Goal: Task Accomplishment & Management: Use online tool/utility

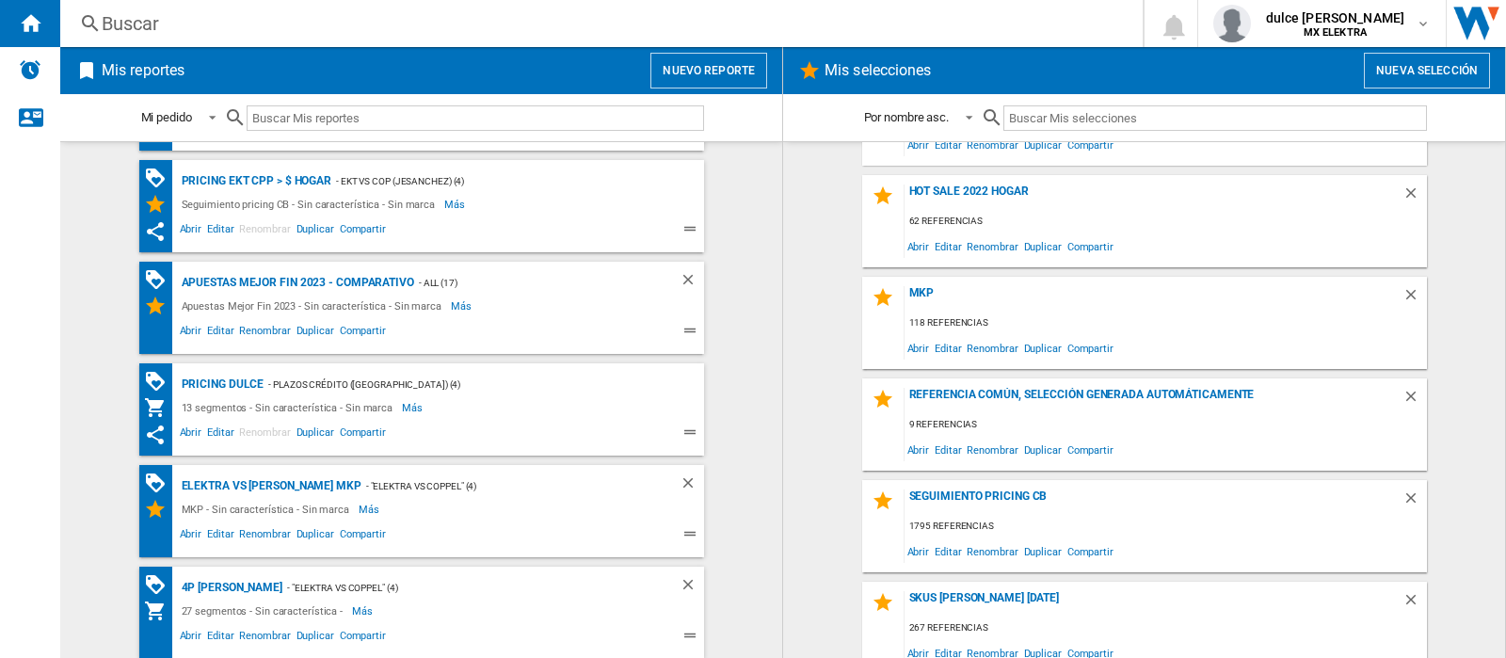
scroll to position [805, 0]
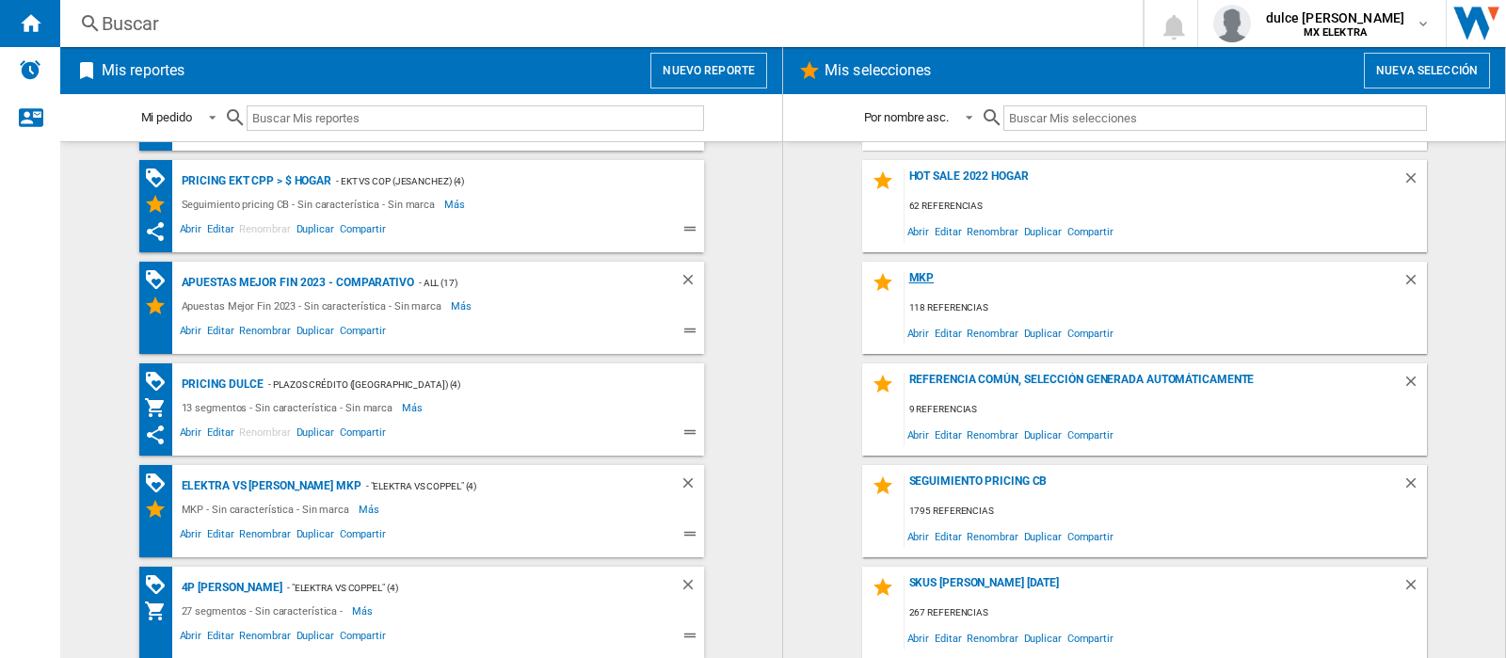
click at [908, 282] on div "MKP" at bounding box center [1154, 283] width 498 height 25
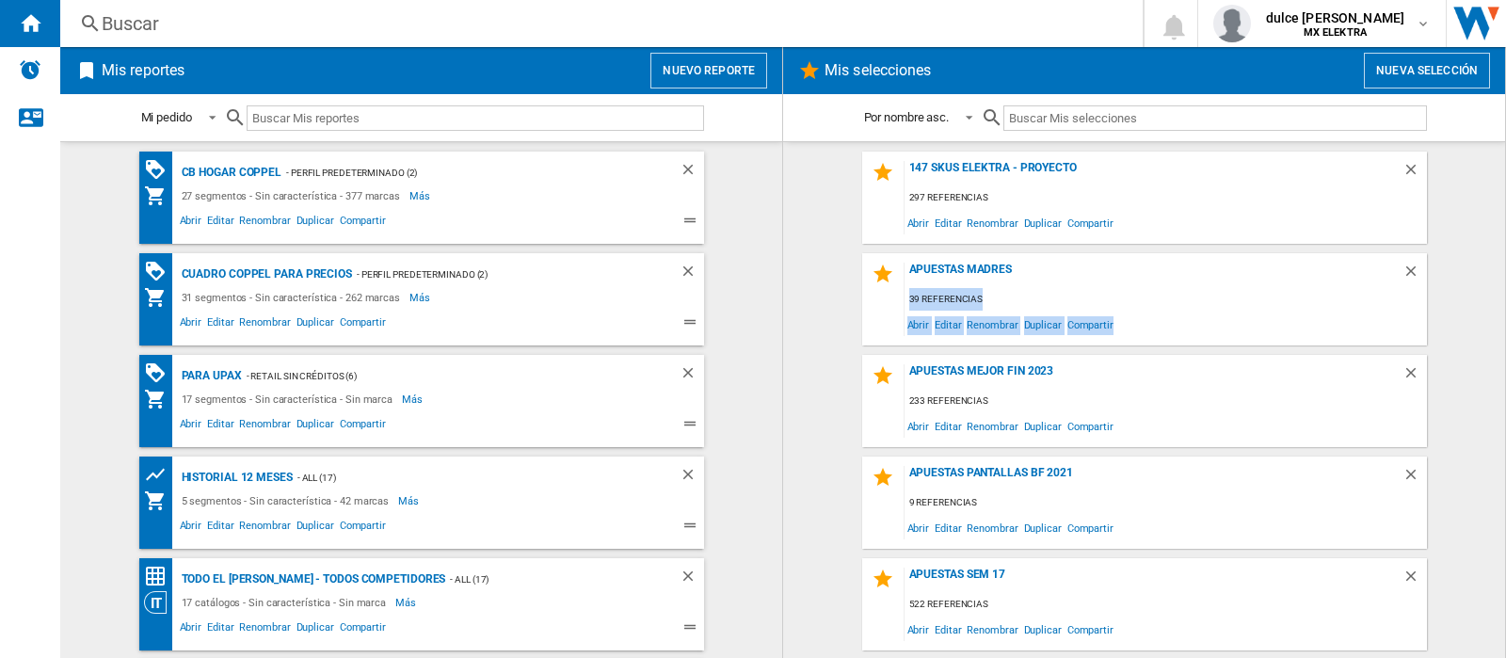
drag, startPoint x: 1505, startPoint y: 250, endPoint x: 1505, endPoint y: 321, distance: 70.6
click at [1505, 321] on md-content "147 SKUs ELEKTRA - Proyecto 297 referencias Abrir Editar Renombrar Duplicar Com…" at bounding box center [1144, 399] width 722 height 517
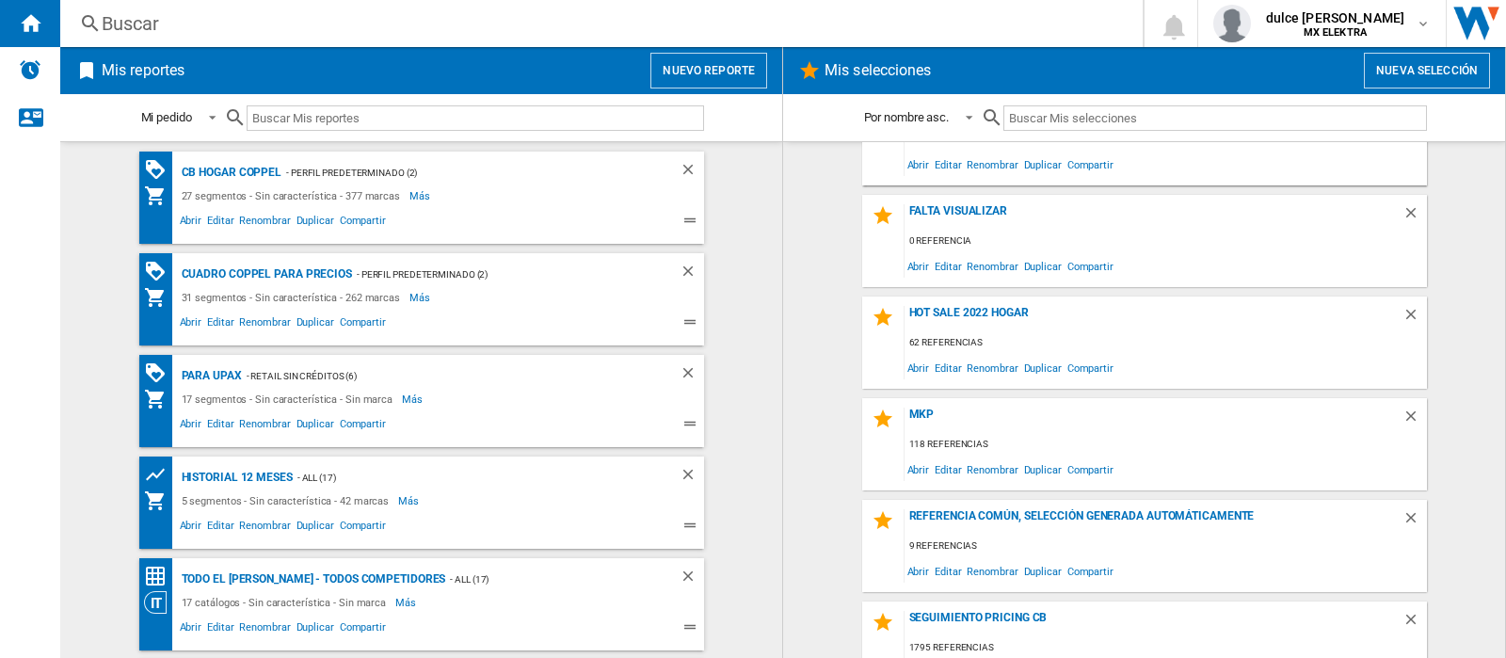
scroll to position [716, 0]
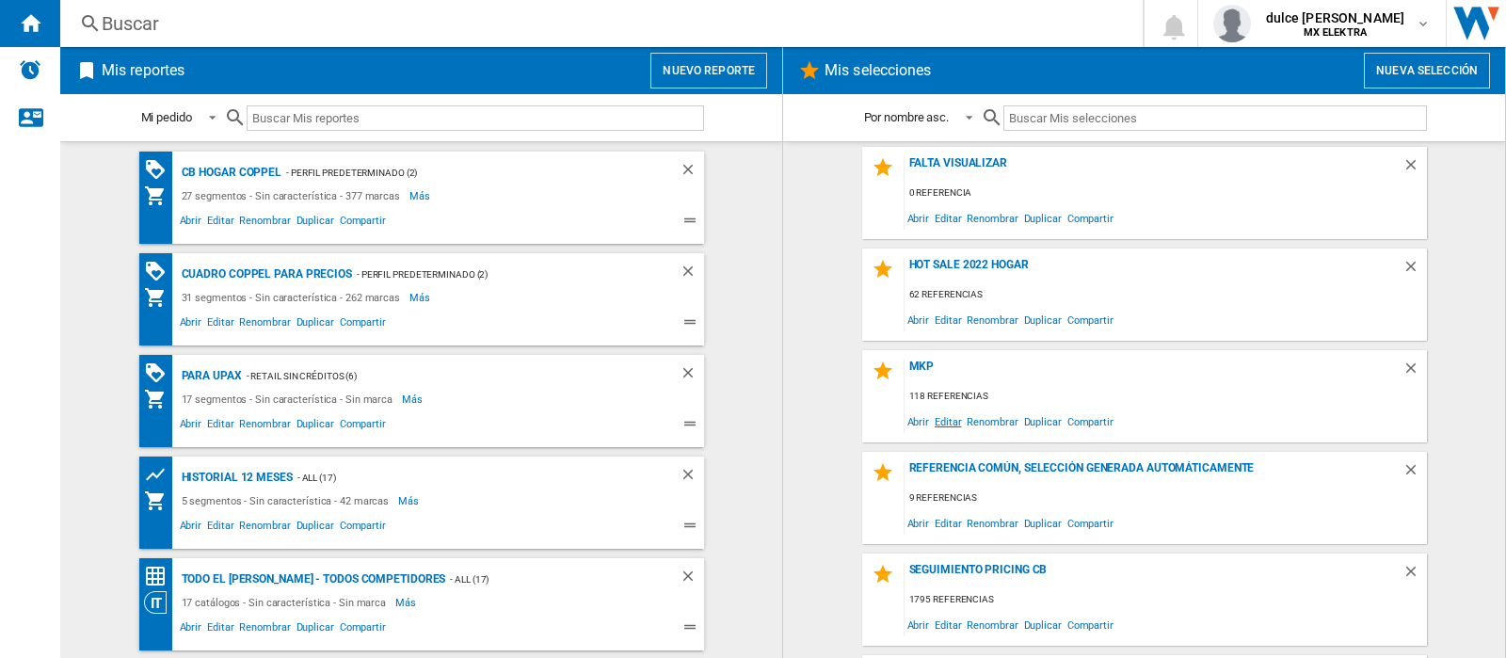
click at [932, 423] on span "Editar" at bounding box center [948, 421] width 32 height 25
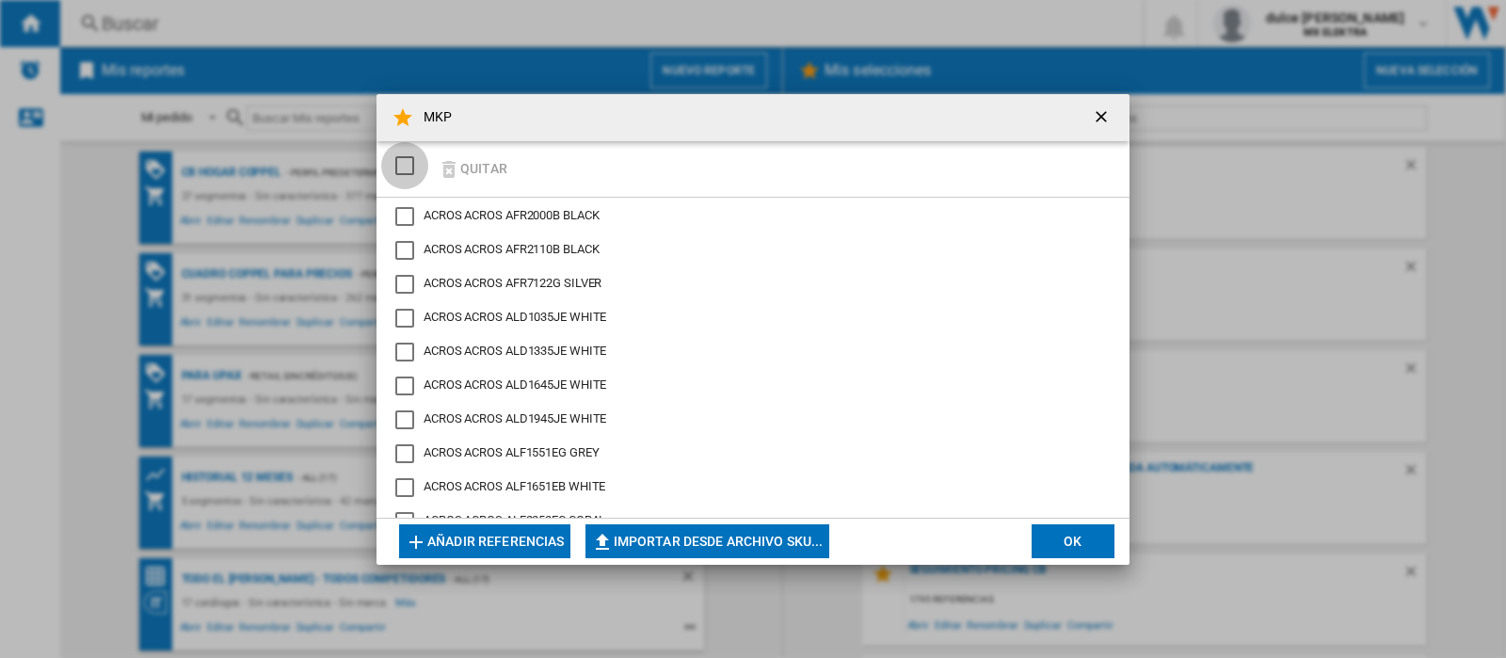
click at [405, 157] on div "SELECTIONS.EDITION_POPUP.SELECT_DESELECT" at bounding box center [404, 165] width 19 height 19
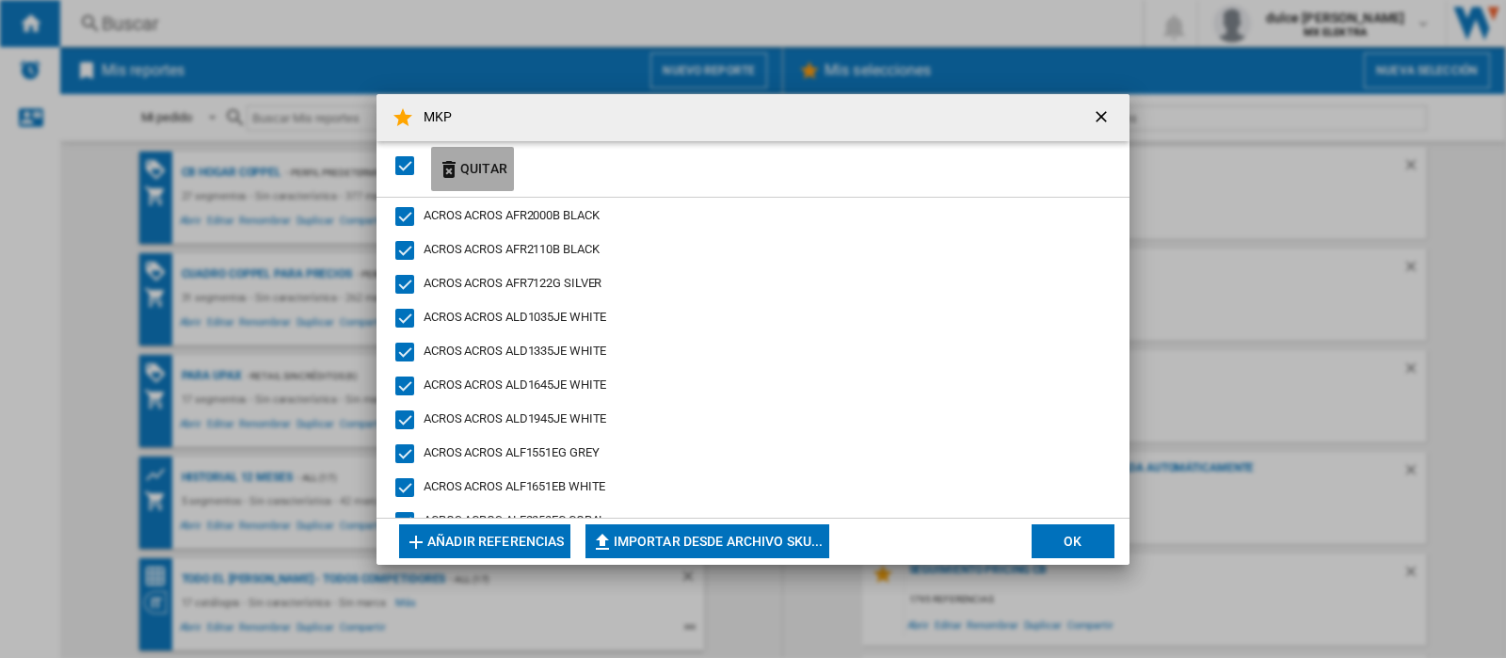
click at [485, 165] on button "Quitar" at bounding box center [472, 169] width 83 height 44
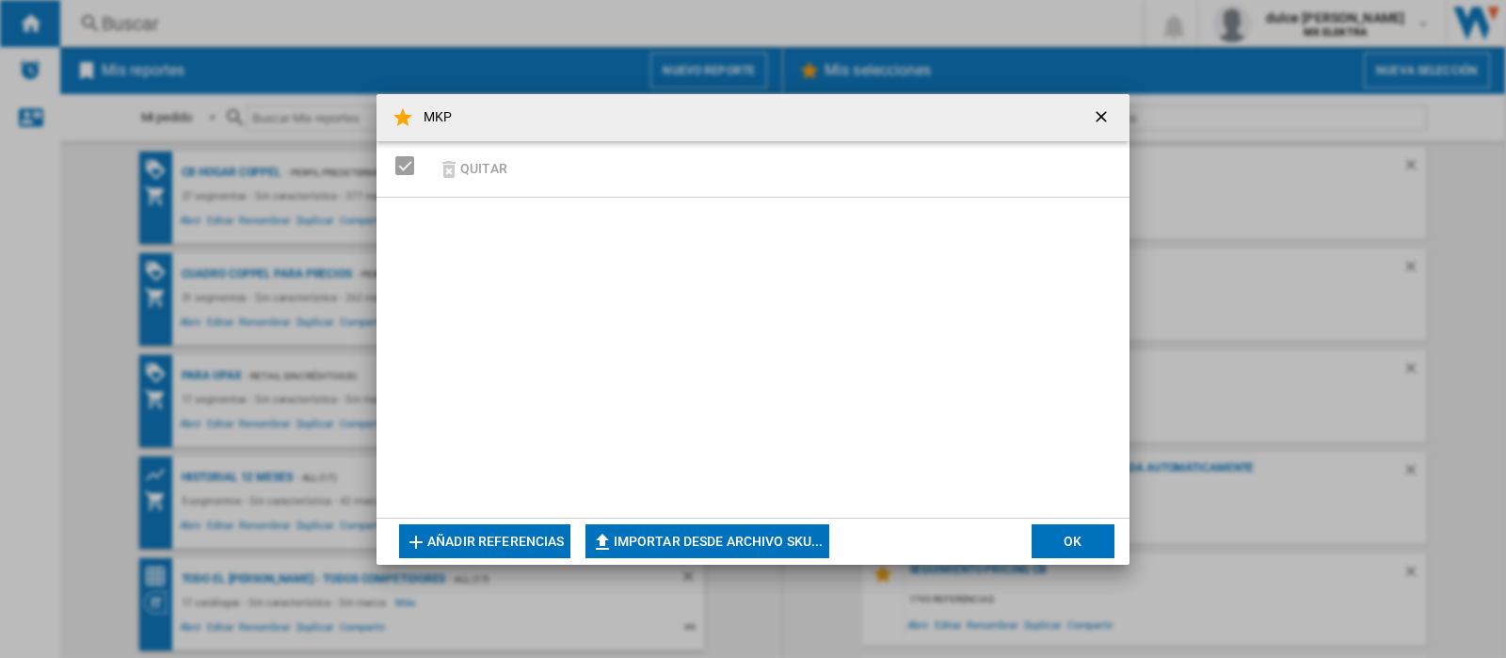
click at [768, 536] on button "Importar desde archivo SKU..." at bounding box center [708, 541] width 244 height 34
type input "**********"
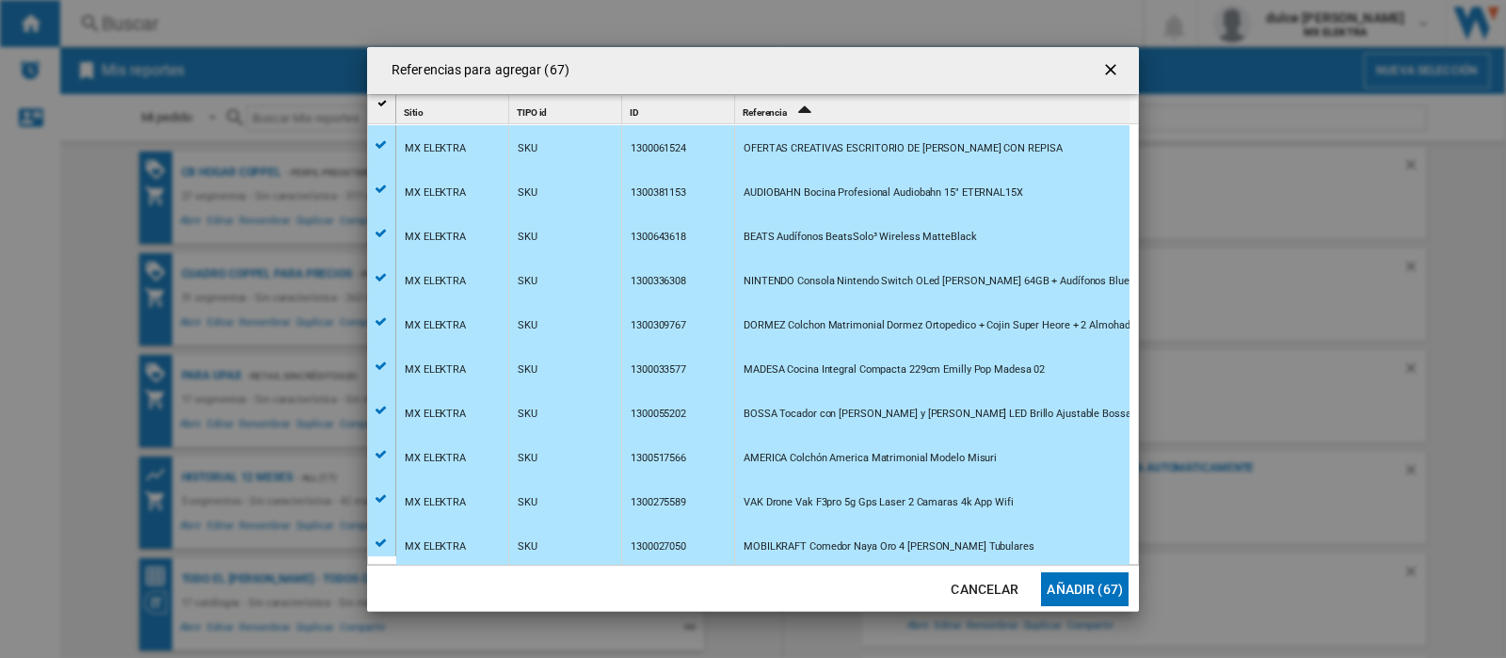
click at [1095, 591] on button "Añadir (67)" at bounding box center [1085, 589] width 88 height 34
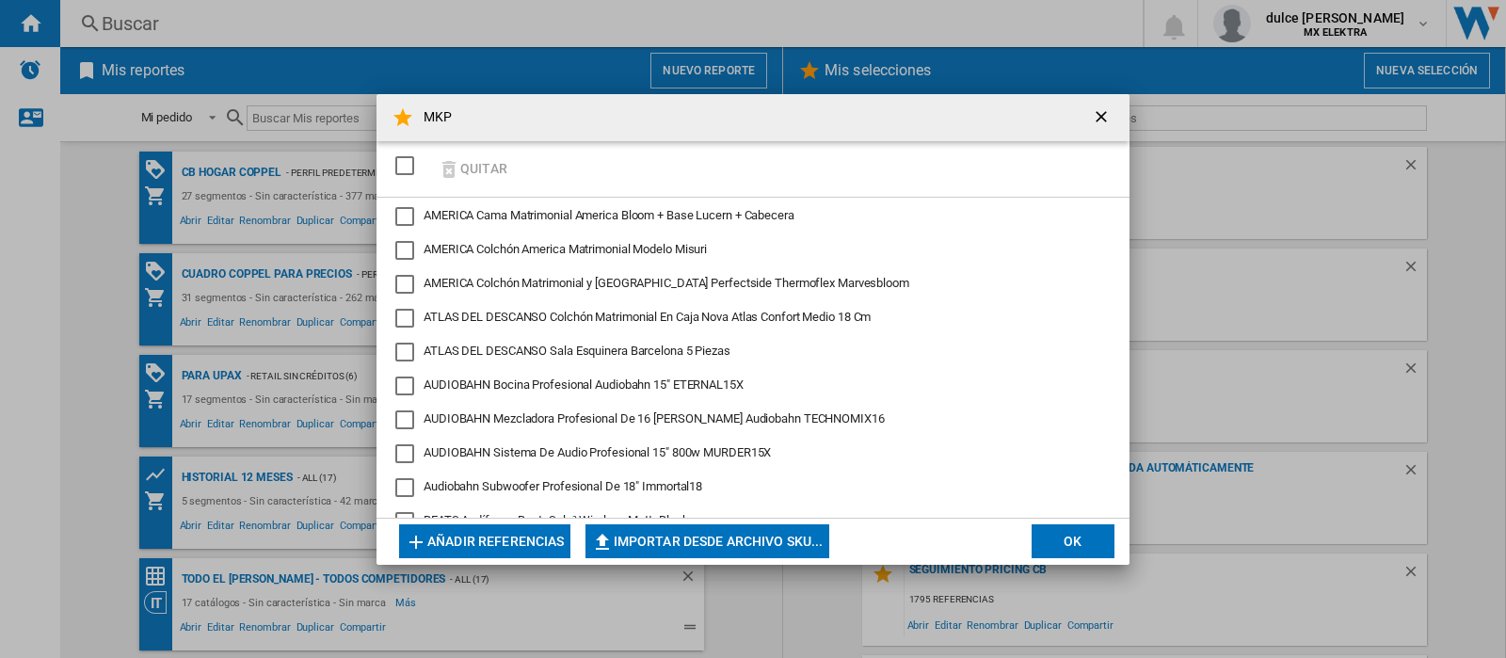
click at [1052, 541] on button "OK" at bounding box center [1073, 541] width 83 height 34
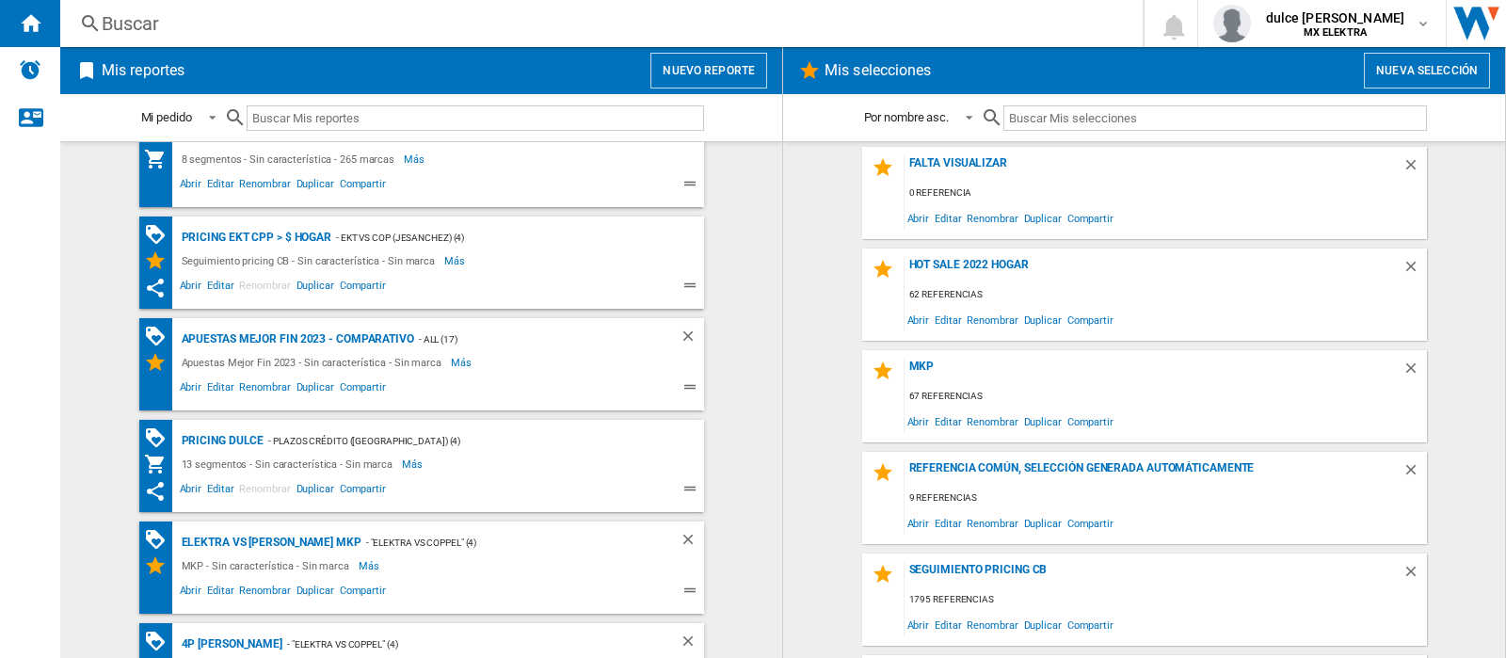
scroll to position [1313, 0]
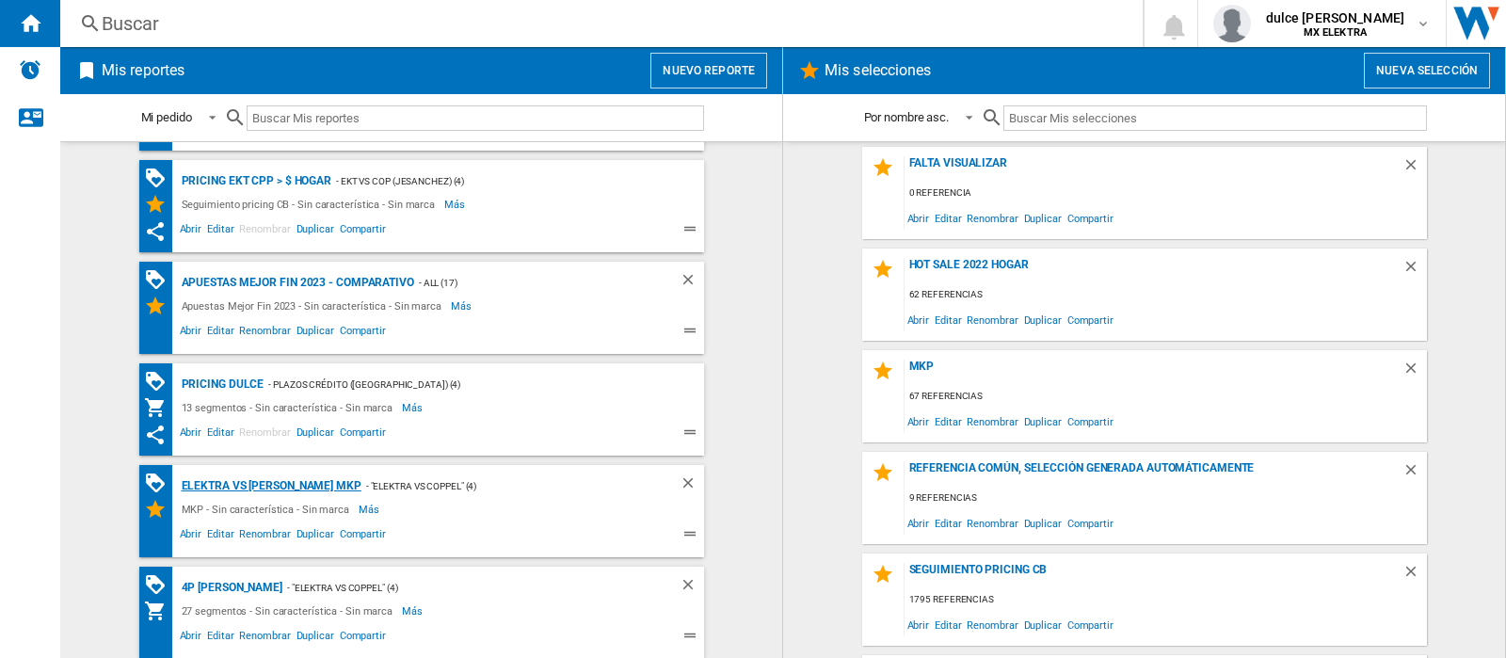
click at [259, 482] on div "ELEKTRA VS [PERSON_NAME] MKP" at bounding box center [269, 486] width 185 height 24
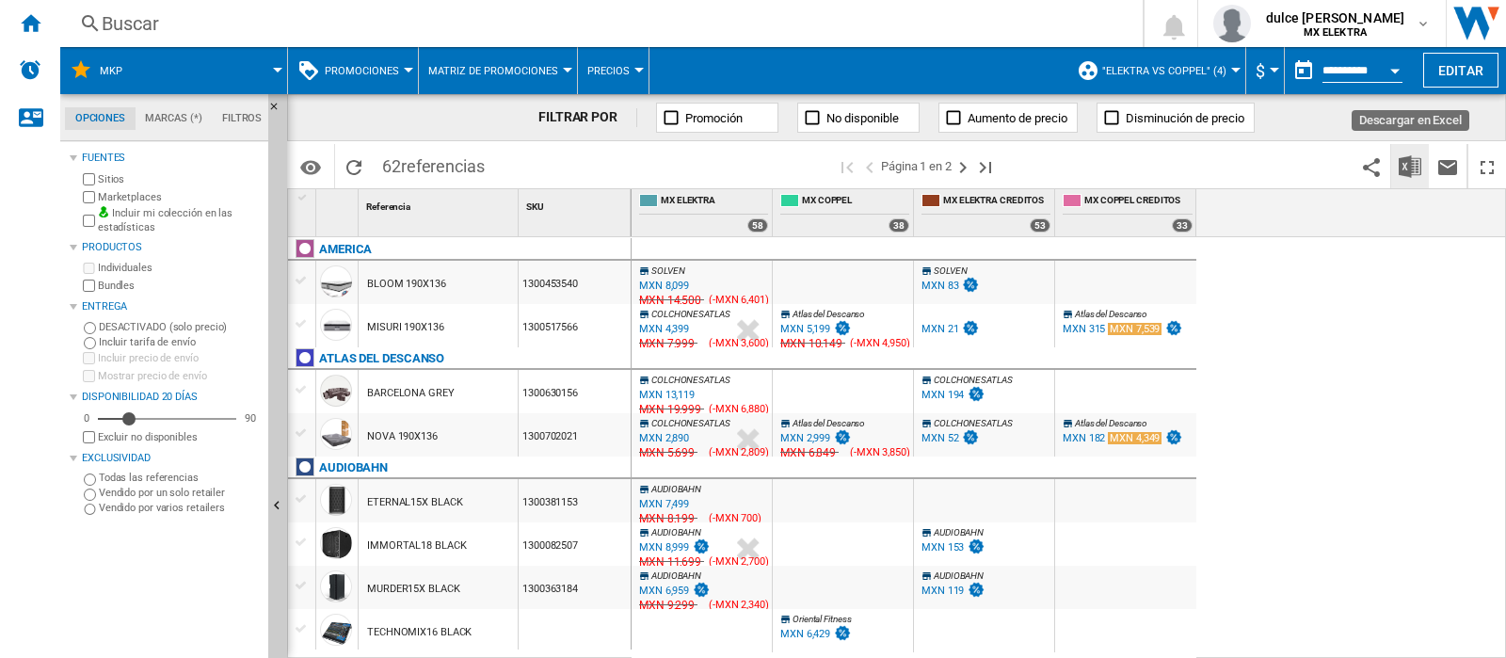
click at [1410, 168] on img "Descargar en Excel" at bounding box center [1410, 166] width 23 height 23
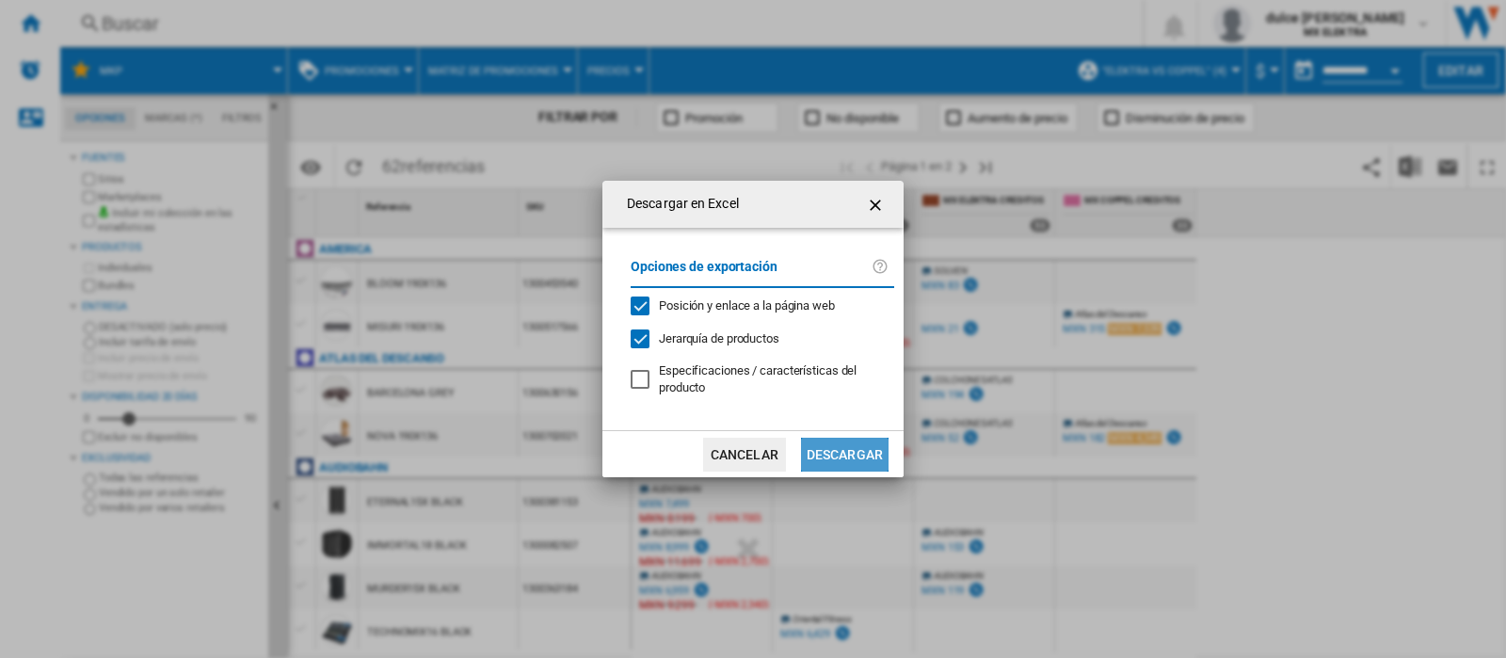
click at [839, 464] on button "Descargar" at bounding box center [845, 455] width 88 height 34
